Goal: Navigation & Orientation: Find specific page/section

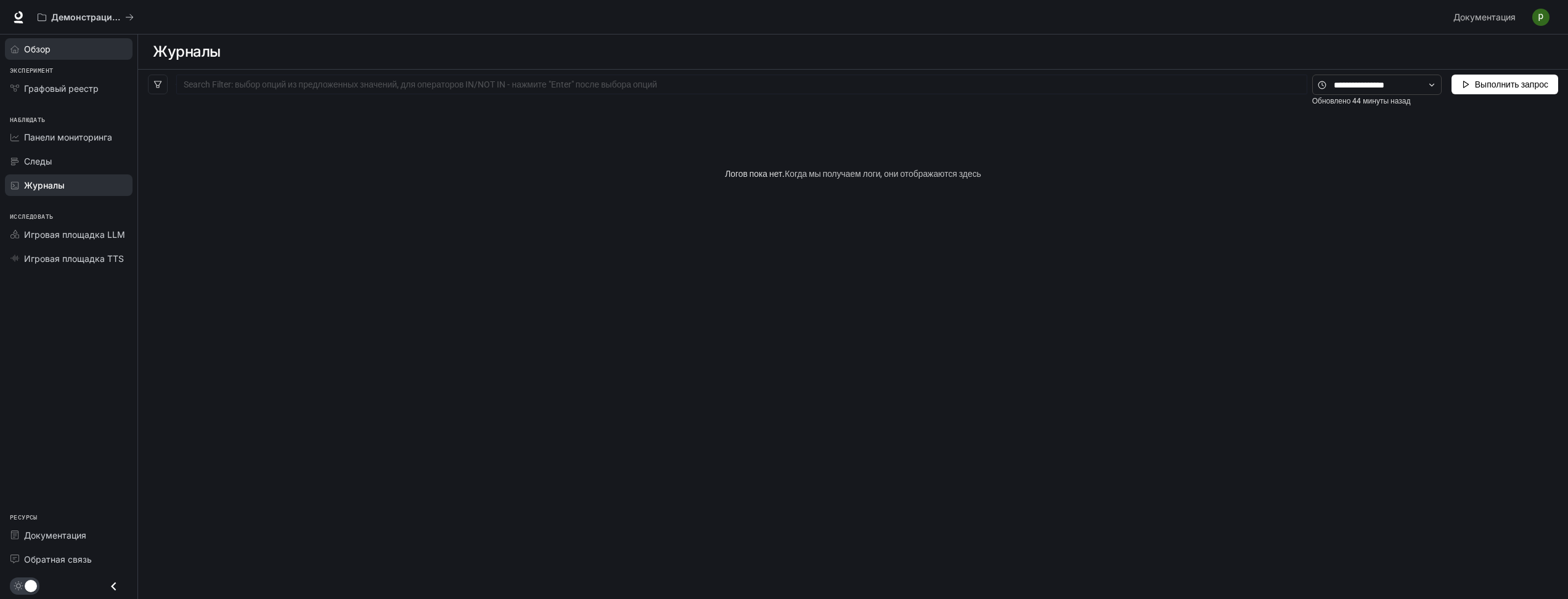
click at [65, 57] on link "Обзор" at bounding box center [69, 48] width 128 height 22
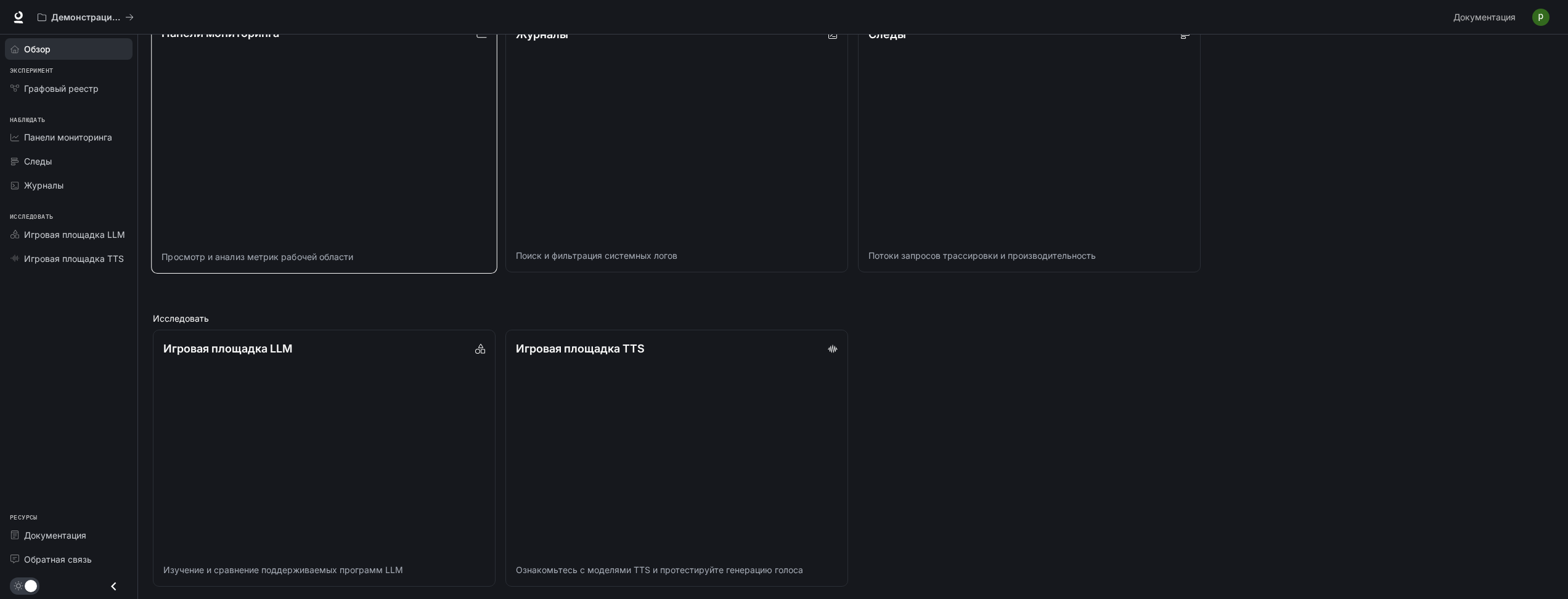
scroll to position [498, 0]
click at [116, 586] on icon "Закрытие ящика" at bounding box center [113, 585] width 16 height 16
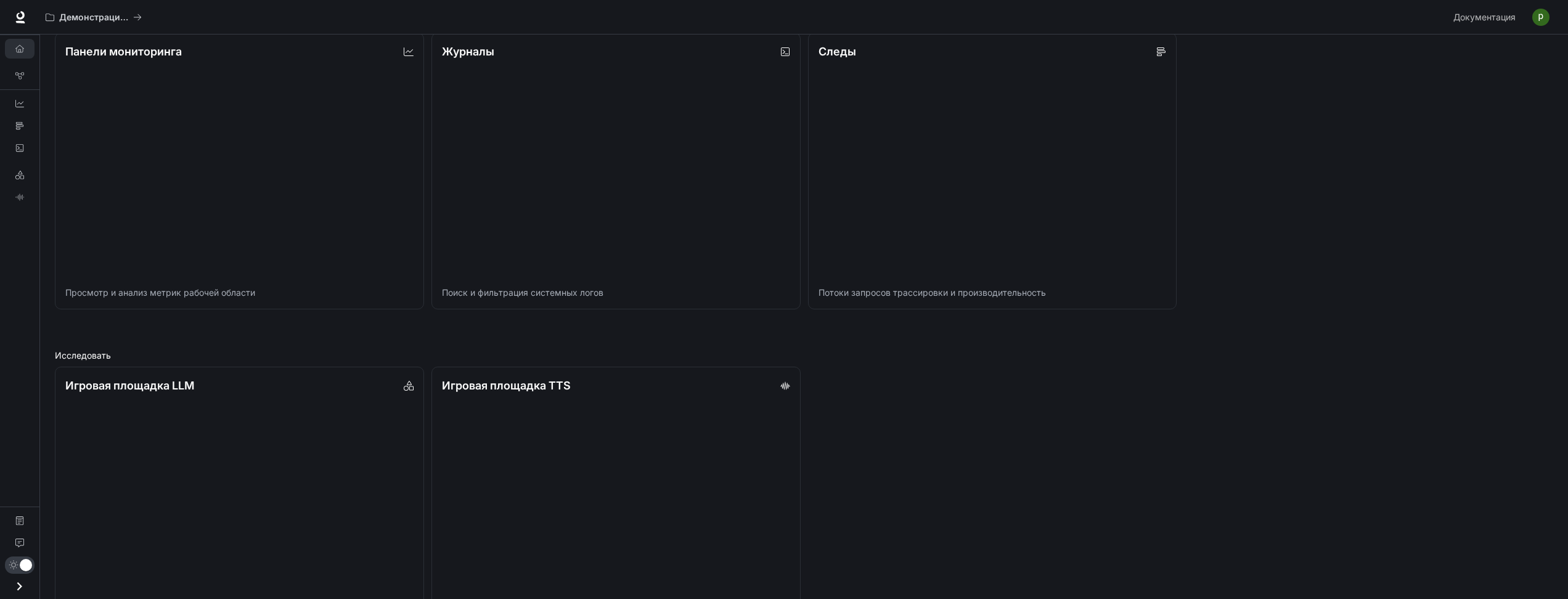
click at [21, 583] on icon "Открытый ящик" at bounding box center [19, 585] width 16 height 16
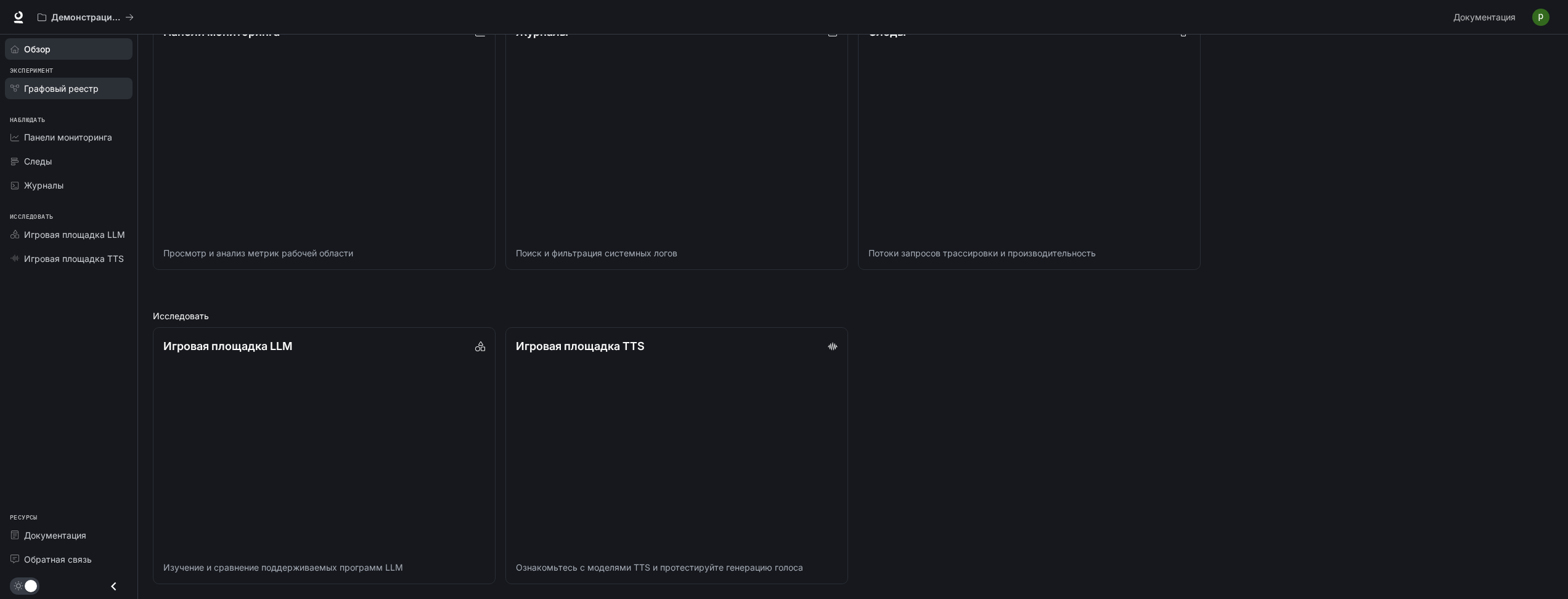
click at [57, 93] on span "Графовый реестр" at bounding box center [61, 88] width 74 height 13
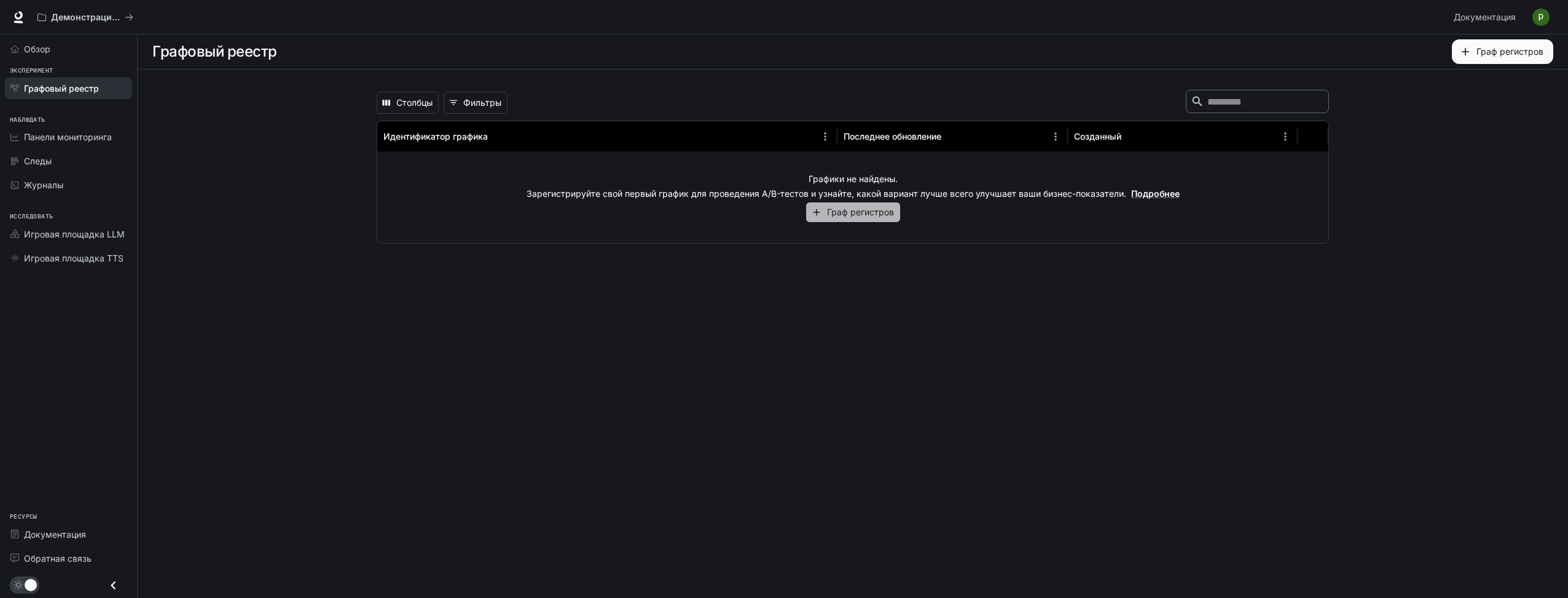
click at [877, 211] on font "Граф регистров" at bounding box center [861, 212] width 67 height 16
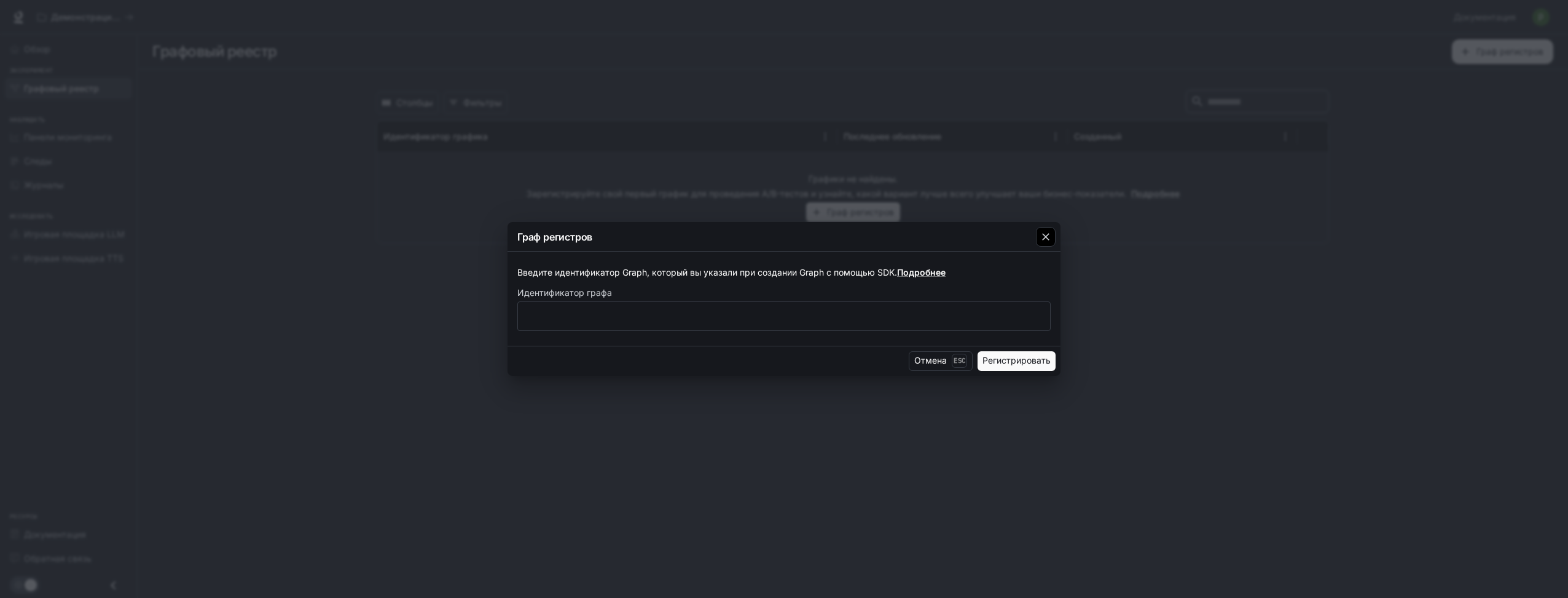
click at [1040, 238] on icon "button" at bounding box center [1046, 236] width 12 height 12
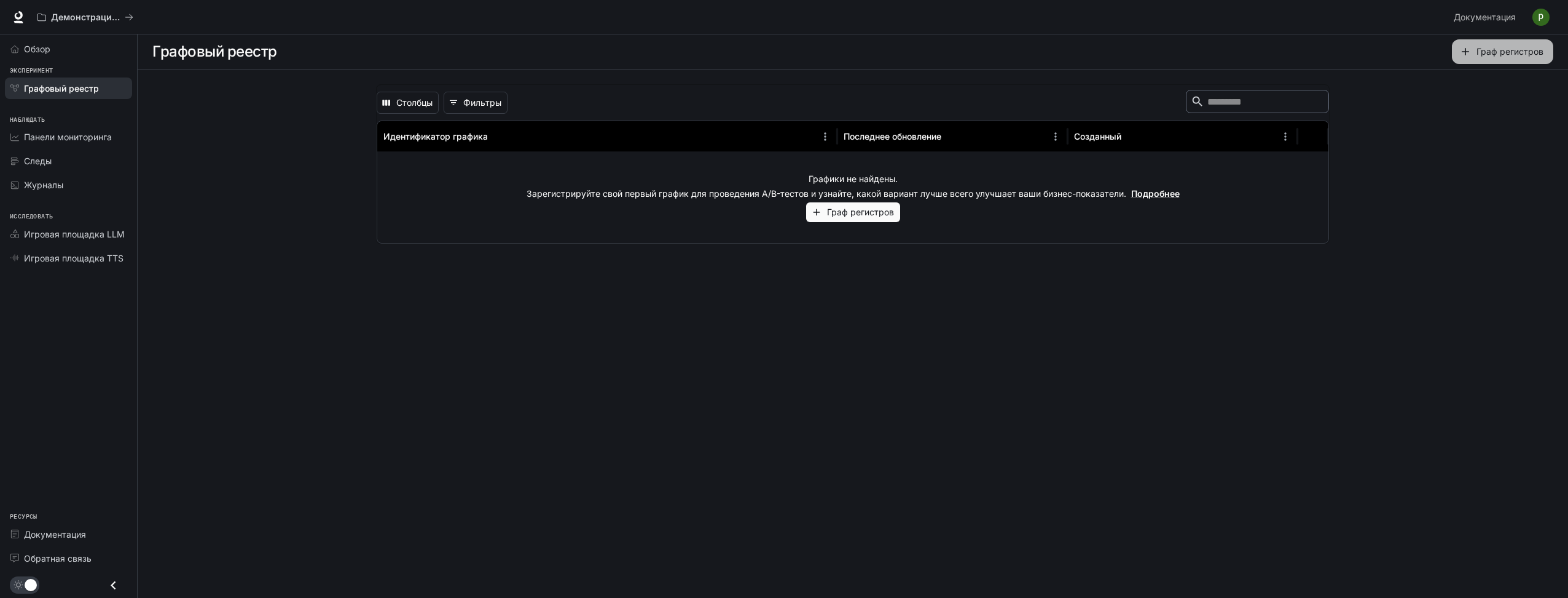
click at [1511, 53] on font "Граф регистров" at bounding box center [1510, 52] width 67 height 16
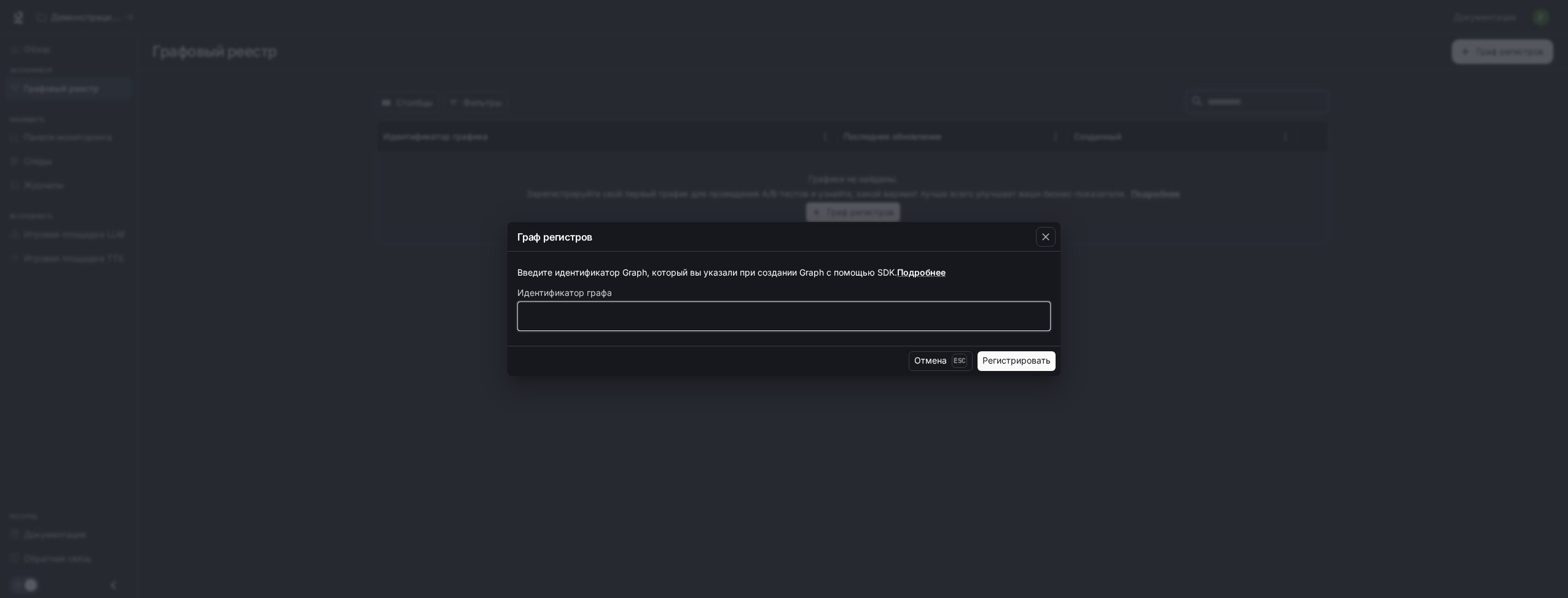
click at [796, 316] on input "text" at bounding box center [784, 315] width 532 height 12
click at [885, 273] on p "Введите идентификатор Graph, который вы указали при создании Graph с помощью SD…" at bounding box center [784, 273] width 534 height 12
click at [437, 125] on div "Граф регистров Введите идентификатор Graph, который вы указали при создании Gra…" at bounding box center [784, 299] width 1568 height 598
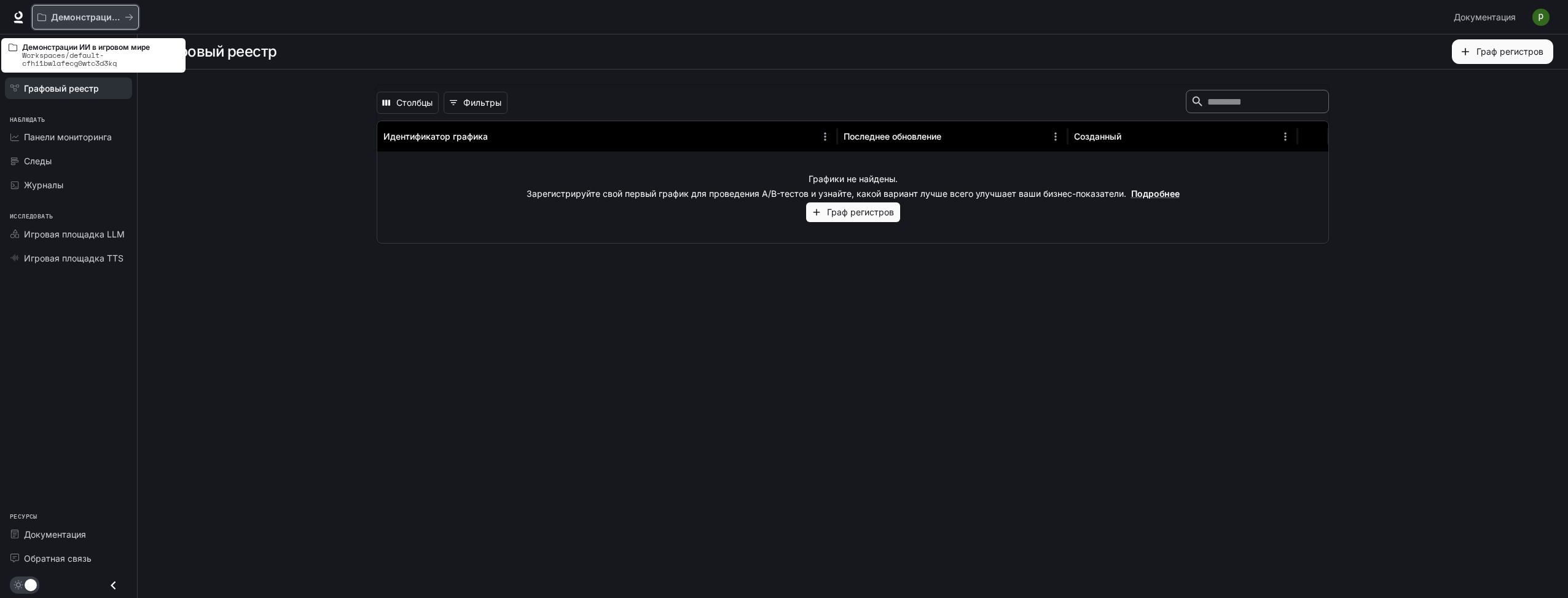
click at [93, 8] on button "Демонстрации ИИ в игровом мире" at bounding box center [85, 17] width 107 height 25
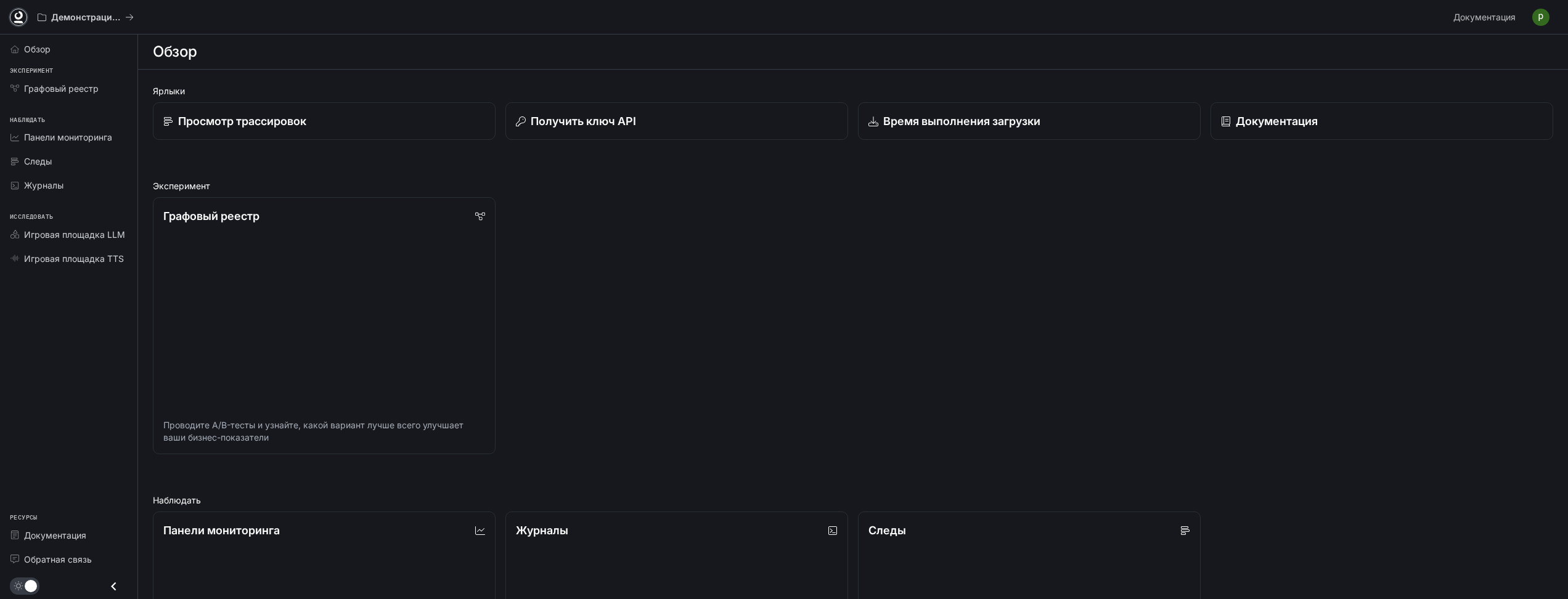
click at [20, 17] on icon at bounding box center [18, 16] width 8 height 9
click at [104, 296] on div "Обзор Эксперимент Графовый реестр Наблюдать Панели мониторинга Следы Журналы Ис…" at bounding box center [68, 316] width 138 height 564
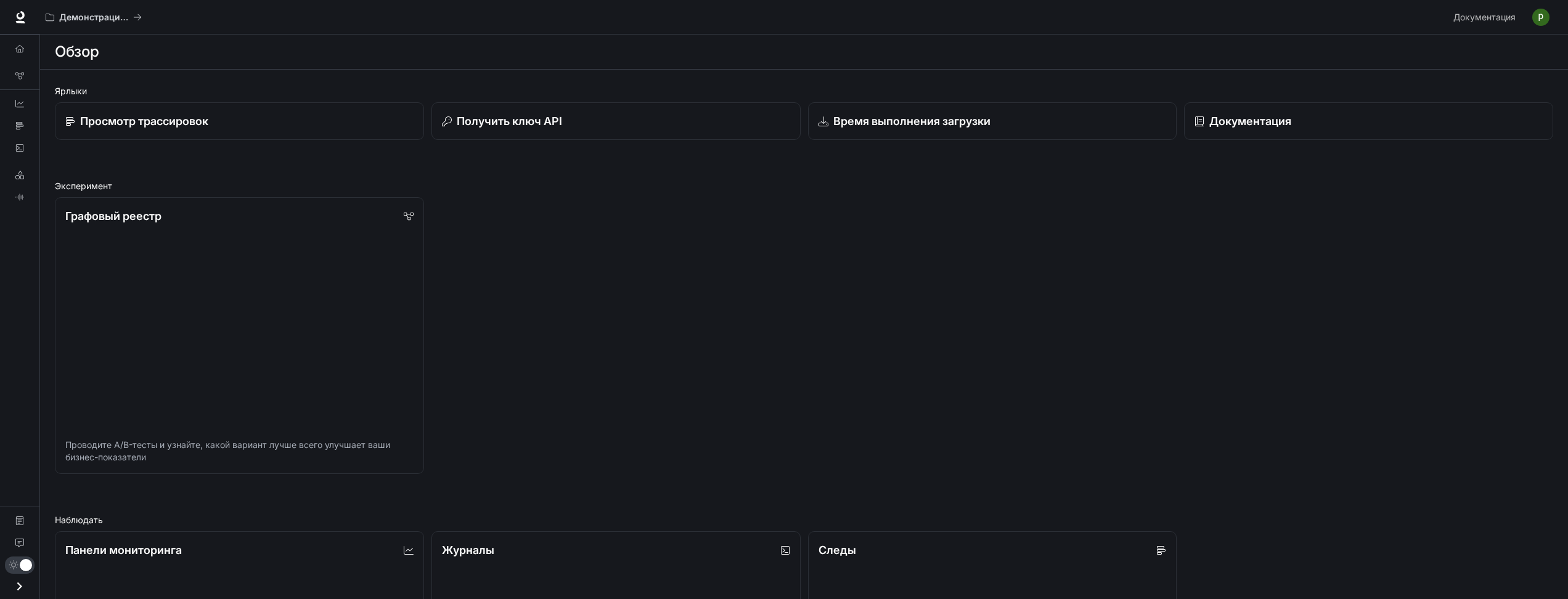
click at [21, 255] on div "Обзор Графовый реестр Панели мониторинга Следы Журналы Игровая площадка LLM Игр…" at bounding box center [20, 316] width 40 height 564
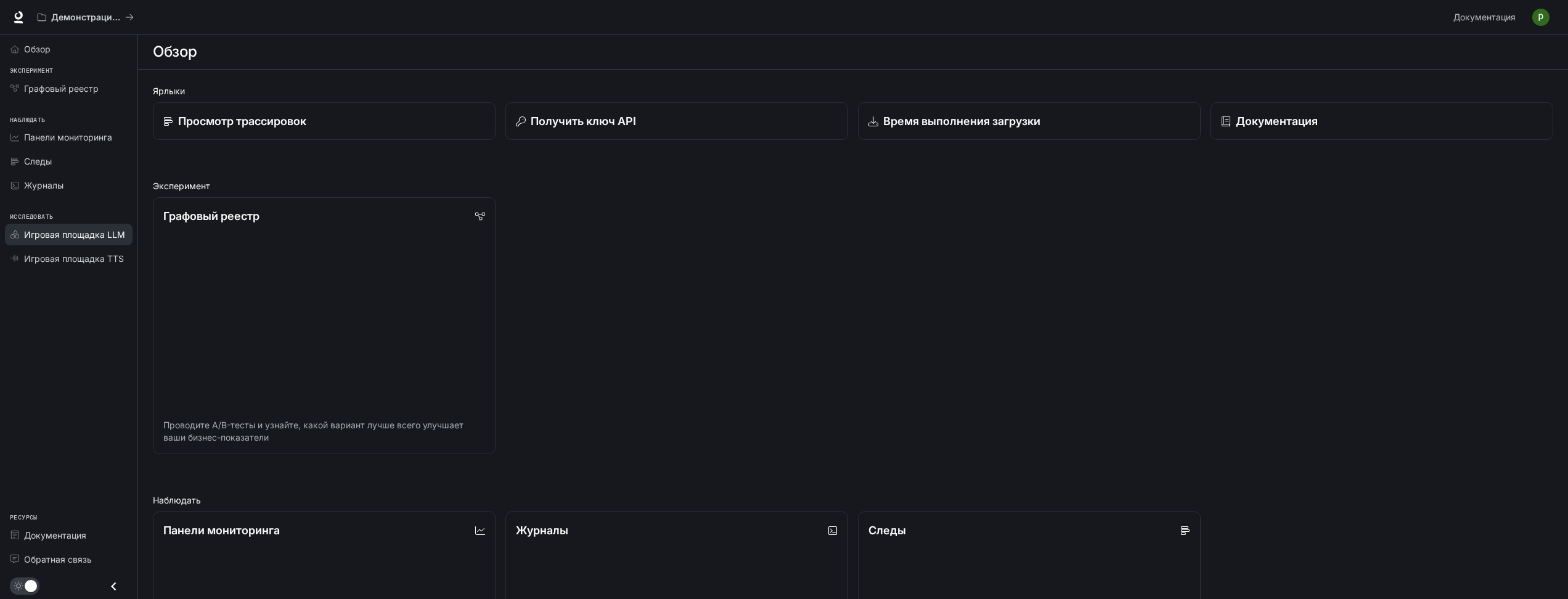
click at [84, 241] on link "Игровая площадка LLM" at bounding box center [69, 234] width 128 height 22
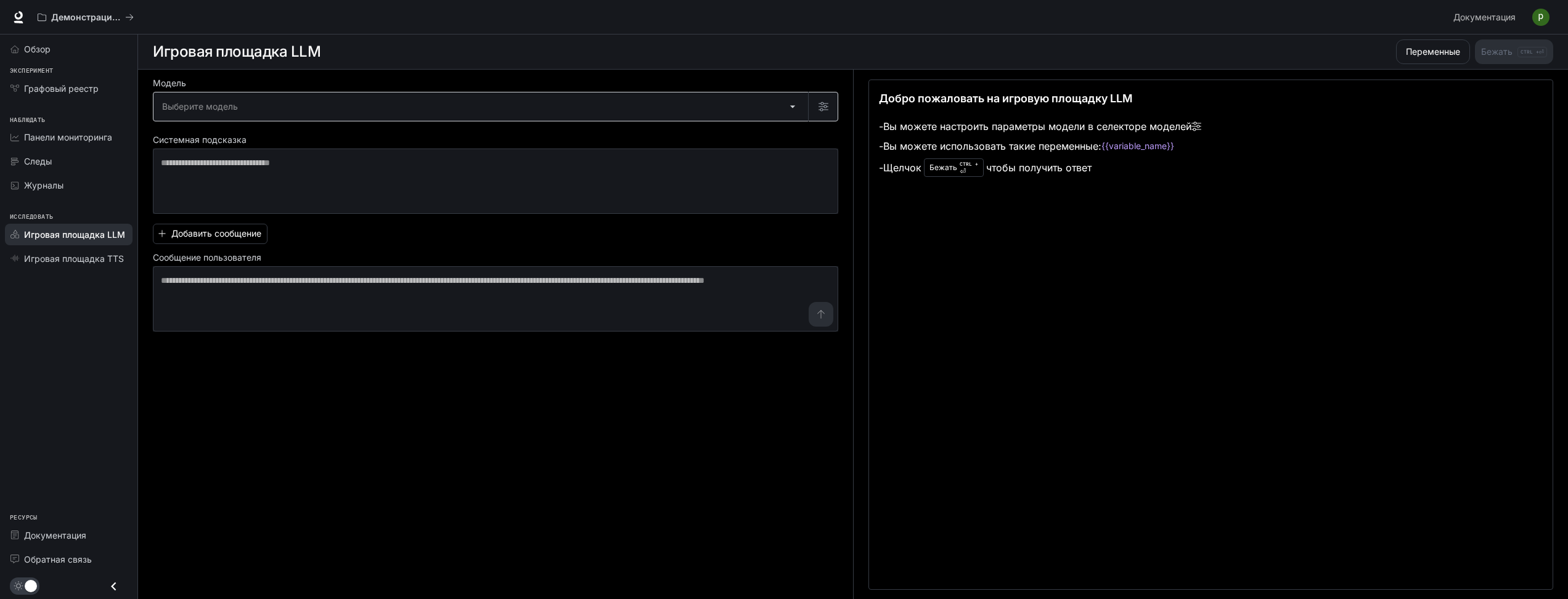
click at [253, 108] on body "Перейти к основному содержанию Демонстрации ИИ в игровом мире Документация Доку…" at bounding box center [784, 299] width 1568 height 599
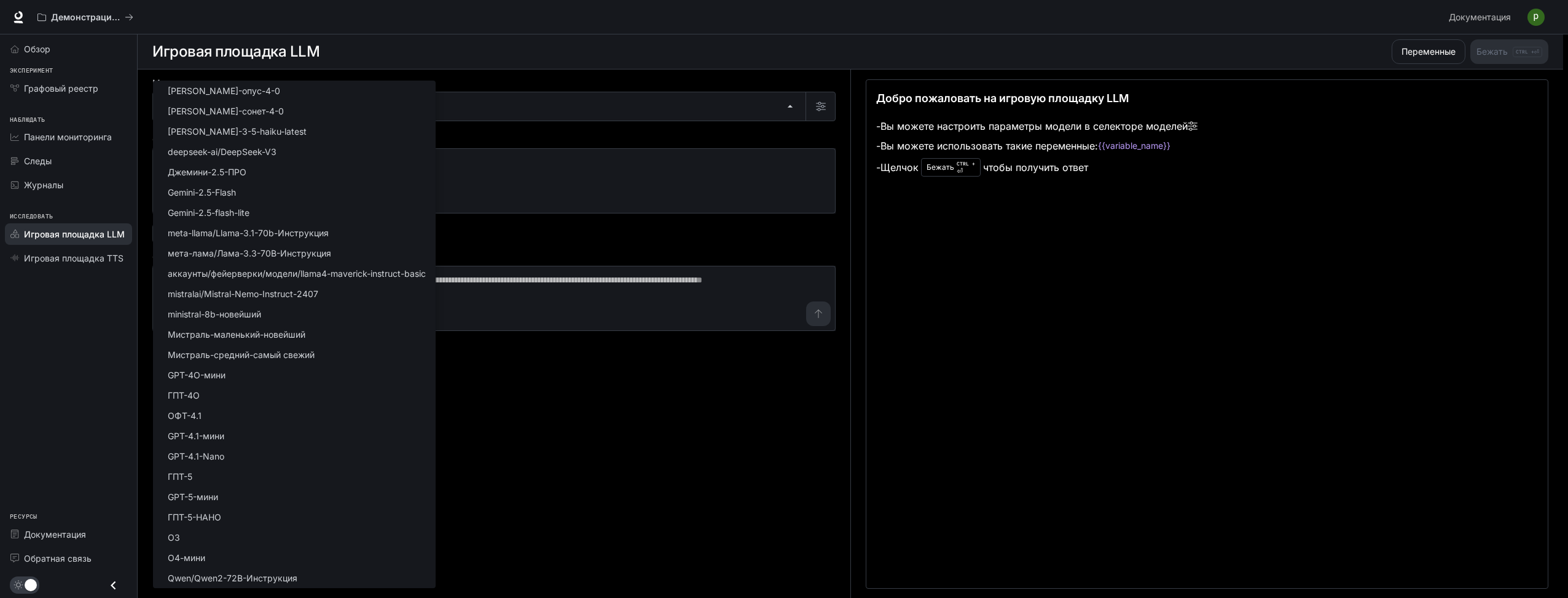
click at [604, 85] on div at bounding box center [784, 299] width 1568 height 598
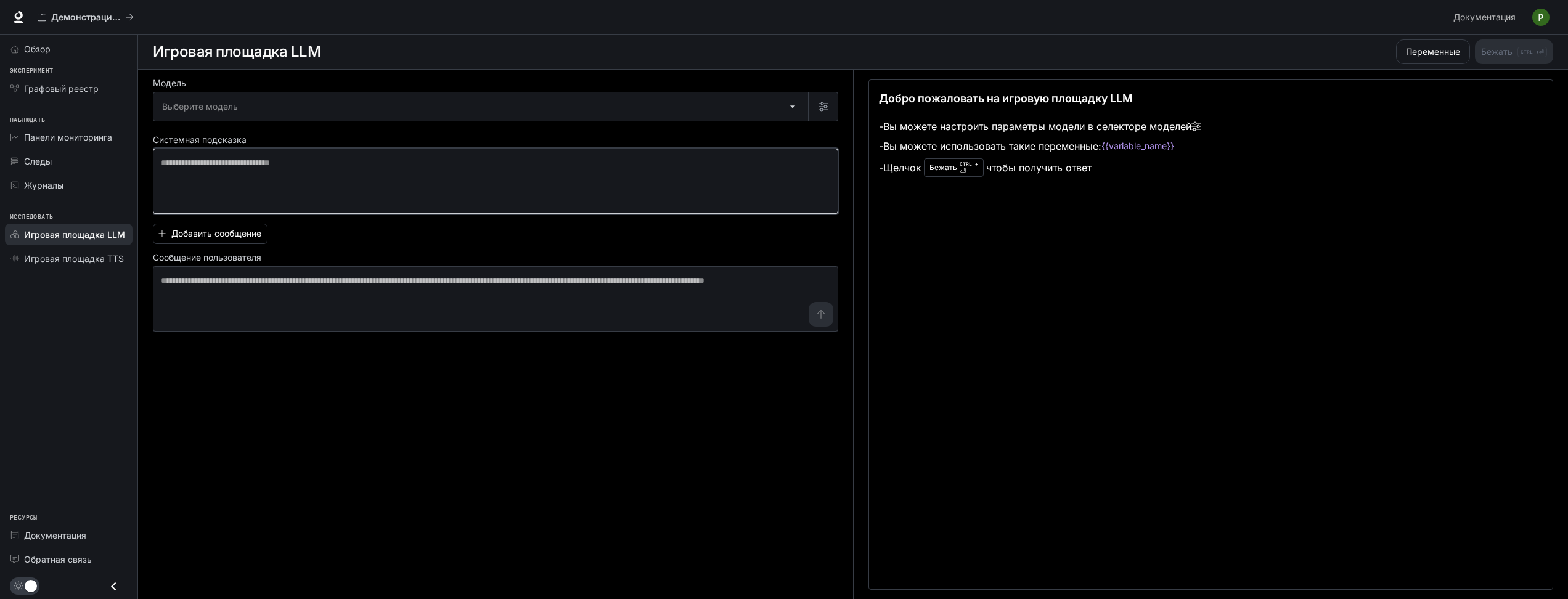
click at [598, 164] on textarea at bounding box center [496, 181] width 669 height 49
click at [101, 254] on span "Игровая площадка TTS" at bounding box center [74, 258] width 99 height 13
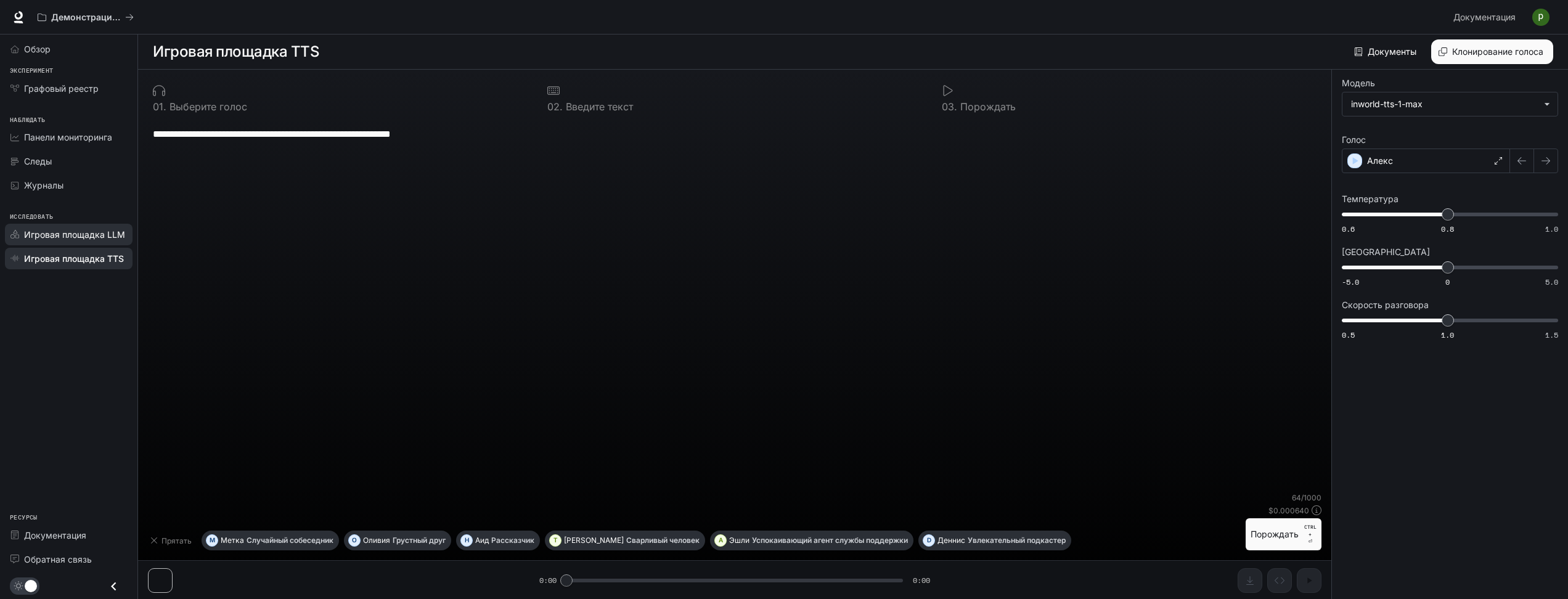
click at [86, 238] on span "Игровая площадка LLM" at bounding box center [74, 234] width 101 height 13
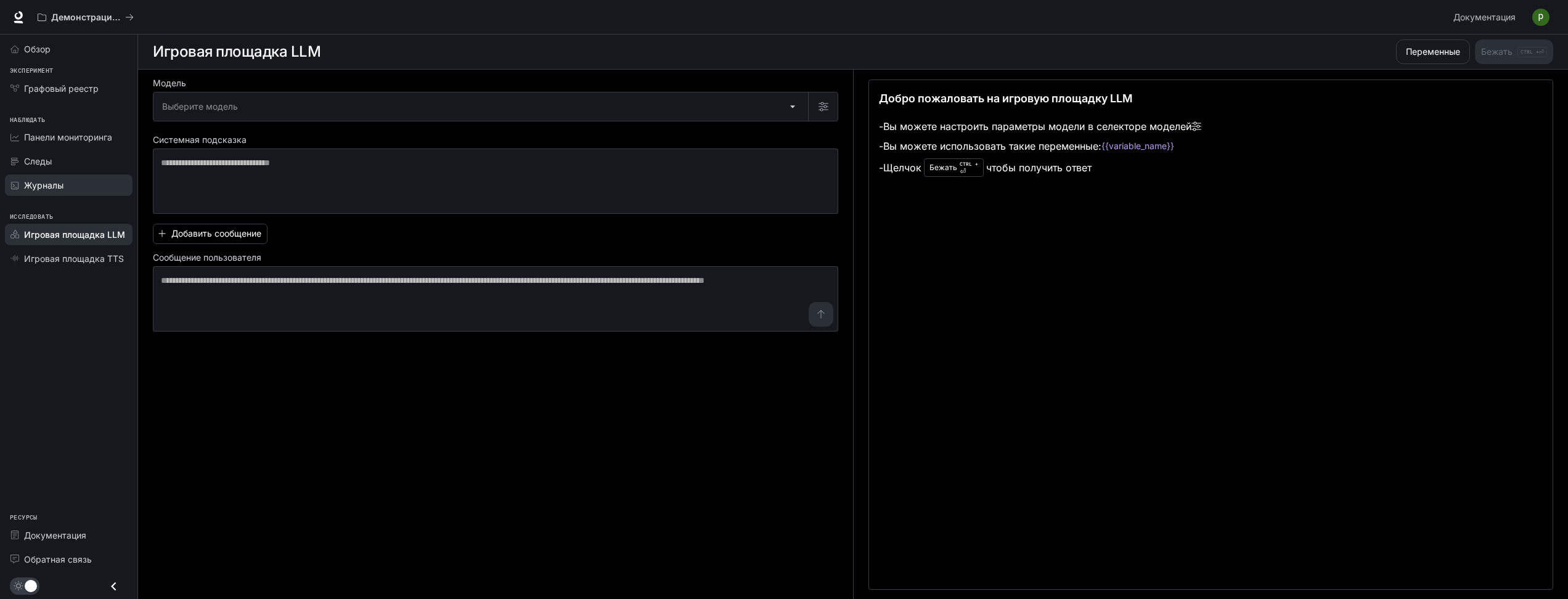
click at [72, 181] on div "Журналы" at bounding box center [75, 185] width 103 height 13
